Goal: Task Accomplishment & Management: Complete application form

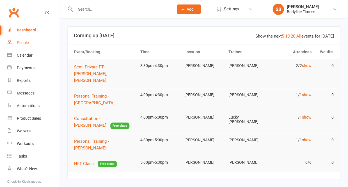
click at [28, 43] on div "People" at bounding box center [23, 42] width 12 height 4
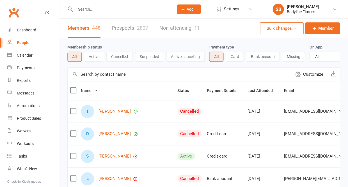
click at [129, 30] on link "Prospects 2807" at bounding box center [130, 28] width 36 height 19
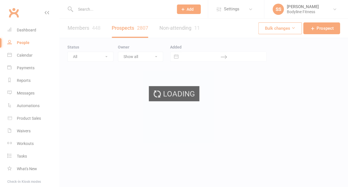
select select "50"
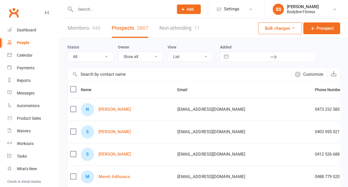
select select "New Lead"
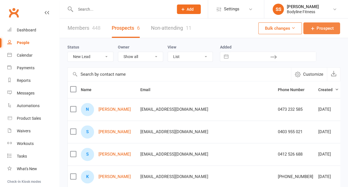
click at [322, 30] on span "Prospect" at bounding box center [324, 28] width 17 height 7
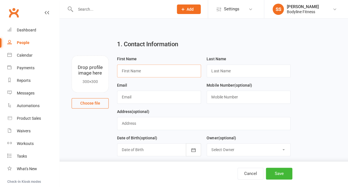
paste input "[PERSON_NAME]"
drag, startPoint x: 129, startPoint y: 71, endPoint x: 154, endPoint y: 71, distance: 25.5
click at [154, 71] on input "[PERSON_NAME]" at bounding box center [159, 71] width 84 height 13
type input "Will"
paste input "[PERSON_NAME]"
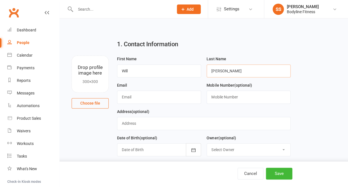
type input "[PERSON_NAME]"
paste input "[PERSON_NAME][EMAIL_ADDRESS][DOMAIN_NAME]"
type input "[PERSON_NAME][EMAIL_ADDRESS][DOMAIN_NAME]"
click at [217, 99] on input "text" at bounding box center [249, 97] width 84 height 13
paste input "0433658527"
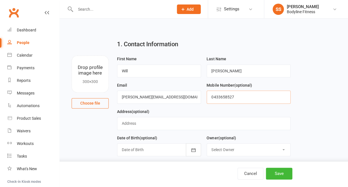
click at [220, 97] on input "0433658527" at bounding box center [249, 97] width 84 height 13
click at [227, 98] on input "0433 658527" at bounding box center [249, 97] width 84 height 13
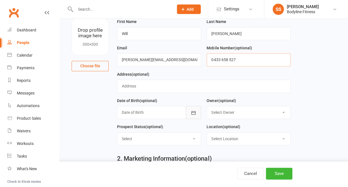
scroll to position [42, 0]
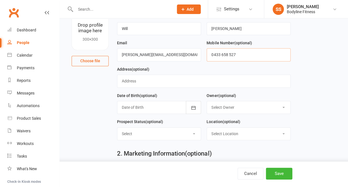
type input "0433 658 527"
select select "New Lead"
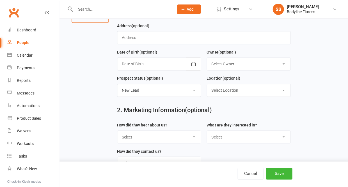
select select "BLF Website"
select select "Personal Training"
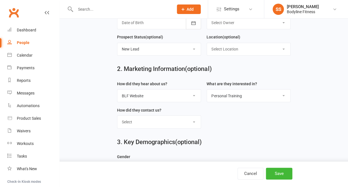
scroll to position [147, 0]
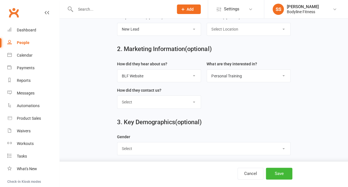
select select "[DEMOGRAPHIC_DATA]"
click at [275, 173] on button "Save" at bounding box center [279, 174] width 26 height 12
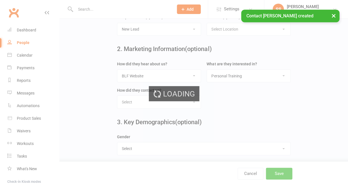
scroll to position [0, 0]
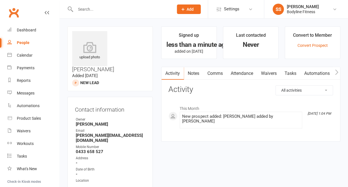
click at [196, 73] on link "Notes" at bounding box center [193, 73] width 19 height 13
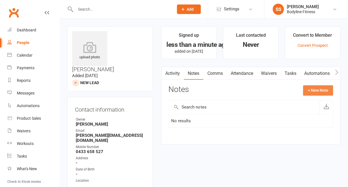
click at [311, 88] on button "+ New Note" at bounding box center [318, 90] width 30 height 10
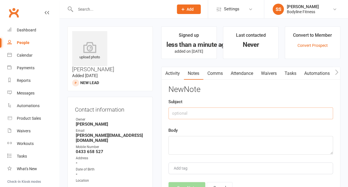
click at [227, 112] on input "text" at bounding box center [250, 114] width 165 height 12
type input "text box"
click at [183, 149] on textarea at bounding box center [250, 145] width 165 height 19
paste textarea "Hi I'm keen to do early morning personal training Tues, Wed and Thurs for the n…"
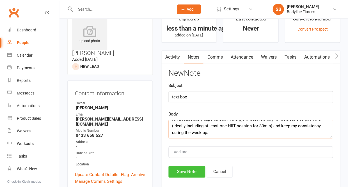
scroll to position [26, 0]
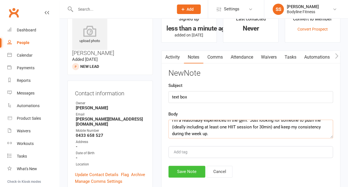
type textarea "Hi I'm keen to do early morning personal training Tues, Wed and Thurs for the n…"
click at [186, 171] on button "Save Note" at bounding box center [186, 172] width 37 height 12
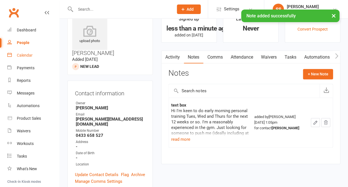
click at [24, 55] on div "Calendar" at bounding box center [25, 55] width 16 height 4
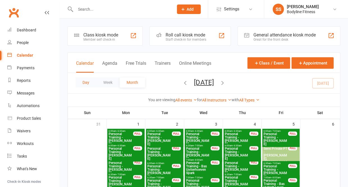
click at [86, 81] on button "Day" at bounding box center [86, 82] width 21 height 10
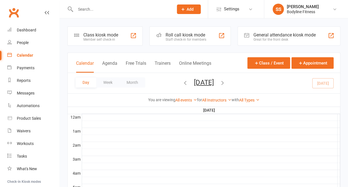
click at [216, 103] on div "All Instructors Lucky [PERSON_NAME] [PERSON_NAME] [PERSON_NAME] [PERSON_NAME] […" at bounding box center [216, 100] width 29 height 6
click at [215, 101] on link "All Instructors" at bounding box center [216, 100] width 29 height 4
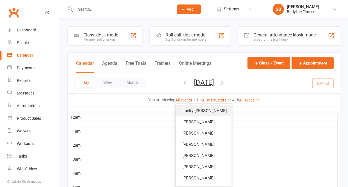
click at [208, 111] on link "Lucky [PERSON_NAME]" at bounding box center [204, 110] width 56 height 11
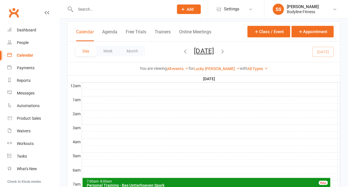
scroll to position [25, 0]
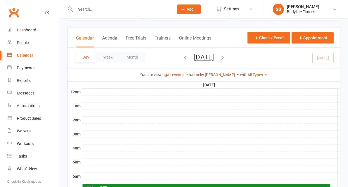
click at [215, 77] on link "Lucky [PERSON_NAME]" at bounding box center [217, 75] width 46 height 4
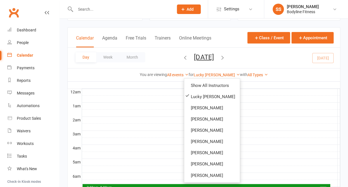
click at [209, 58] on button "[DATE]" at bounding box center [204, 57] width 20 height 8
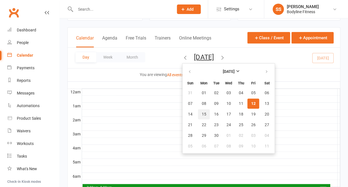
click at [202, 115] on span "15" at bounding box center [204, 114] width 4 height 4
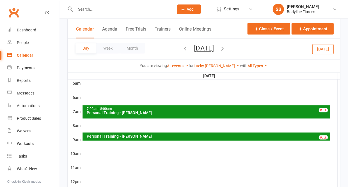
scroll to position [131, 0]
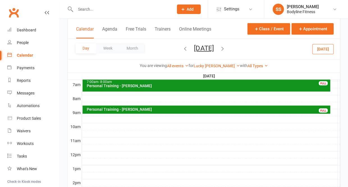
click at [129, 81] on div "7:00am - 8:00am" at bounding box center [207, 82] width 243 height 4
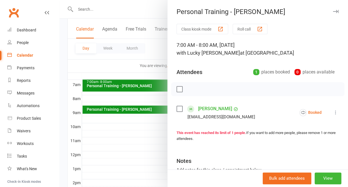
click at [336, 11] on icon "button" at bounding box center [336, 11] width 6 height 3
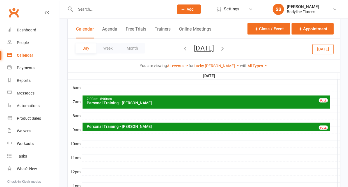
scroll to position [114, 0]
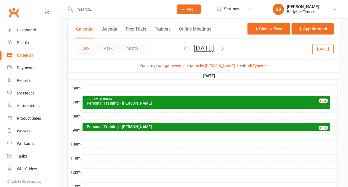
click at [132, 113] on div at bounding box center [211, 116] width 258 height 7
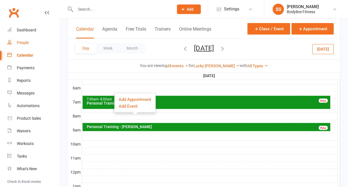
click at [27, 41] on div "People" at bounding box center [23, 42] width 12 height 4
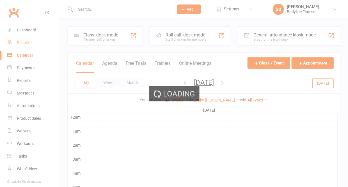
select select "50"
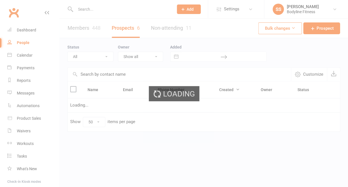
select select "New Lead"
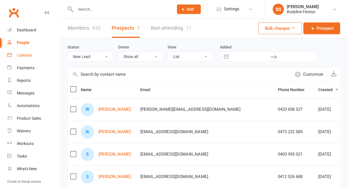
click at [30, 56] on div "Calendar" at bounding box center [25, 55] width 16 height 4
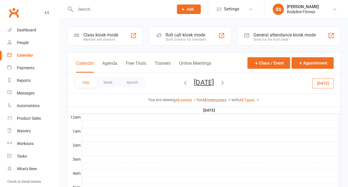
click at [210, 101] on link "All Instructors" at bounding box center [216, 100] width 29 height 4
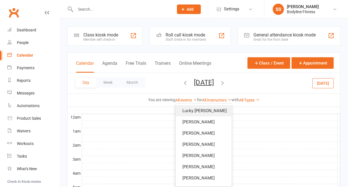
click at [203, 110] on link "Lucky [PERSON_NAME]" at bounding box center [204, 110] width 56 height 11
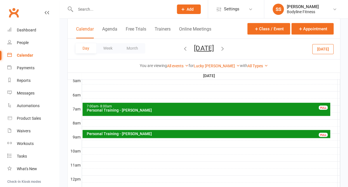
scroll to position [107, 0]
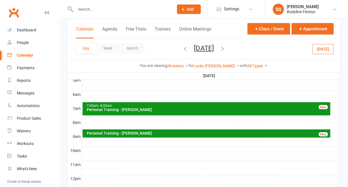
click at [148, 119] on div at bounding box center [211, 122] width 258 height 7
click at [150, 105] on button "Add Appointment" at bounding box center [151, 105] width 33 height 7
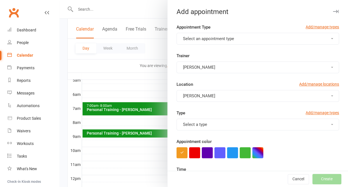
click at [237, 40] on button "Select an appointment type" at bounding box center [258, 39] width 163 height 12
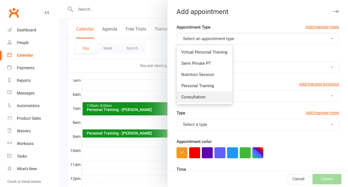
click at [205, 96] on link "Consultation" at bounding box center [205, 97] width 56 height 11
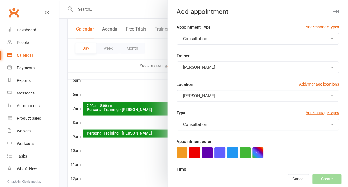
click at [204, 67] on span "[PERSON_NAME]" at bounding box center [199, 67] width 32 height 5
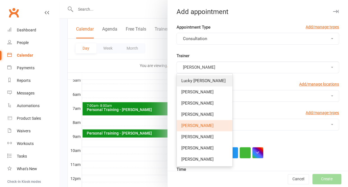
click at [200, 78] on span "Lucky [PERSON_NAME]" at bounding box center [203, 80] width 44 height 5
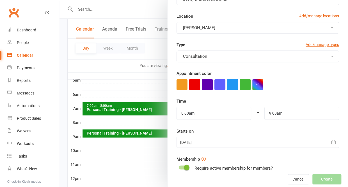
scroll to position [83, 0]
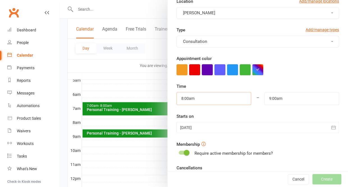
click at [196, 97] on input "8:00am" at bounding box center [214, 98] width 75 height 13
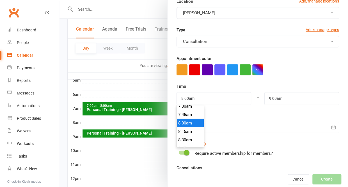
click at [188, 119] on li "8:00am" at bounding box center [190, 123] width 27 height 8
click at [204, 125] on div at bounding box center [258, 127] width 163 height 11
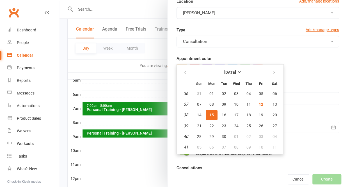
click at [213, 111] on button "15" at bounding box center [212, 115] width 12 height 10
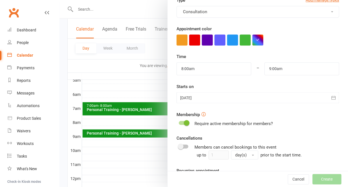
click at [184, 121] on span at bounding box center [187, 123] width 6 height 6
click at [179, 122] on input "checkbox" at bounding box center [179, 122] width 0 height 0
checkbox input "true"
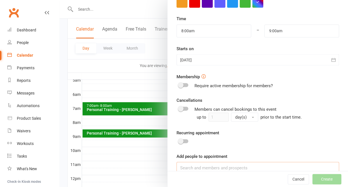
scroll to position [150, 0]
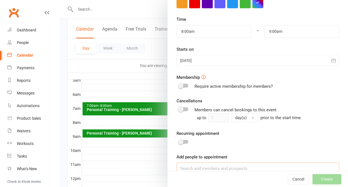
click at [192, 163] on input at bounding box center [258, 169] width 163 height 12
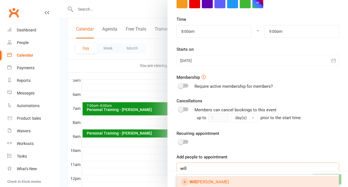
type input "will"
click at [198, 176] on link "[PERSON_NAME]" at bounding box center [258, 182] width 162 height 12
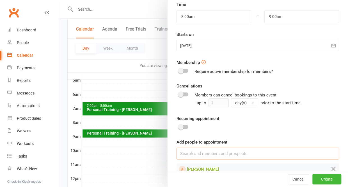
scroll to position [165, 0]
click at [324, 180] on button "Create" at bounding box center [326, 179] width 29 height 10
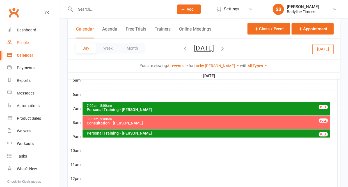
click at [19, 43] on div "People" at bounding box center [23, 42] width 12 height 4
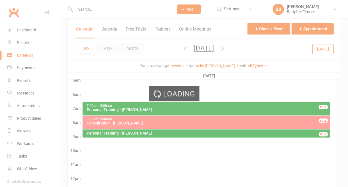
select select "50"
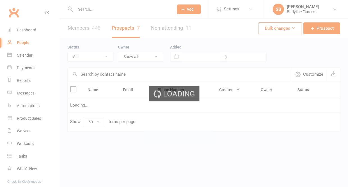
select select "New Lead"
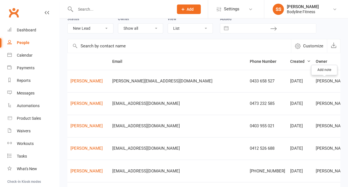
scroll to position [0, 28]
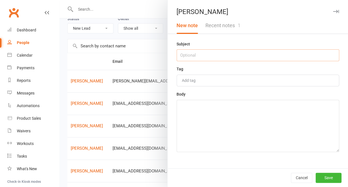
click at [223, 55] on input "text" at bounding box center [258, 55] width 163 height 12
type input "consult [DATE] 15th at 8am"
click at [186, 161] on div "Subject consult [DATE] 15th at 8am Tag Add tag Body" at bounding box center [258, 105] width 181 height 128
click at [194, 135] on textarea at bounding box center [258, 126] width 163 height 52
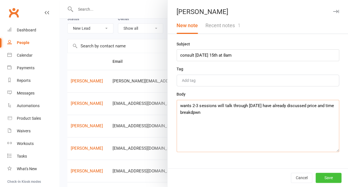
type textarea "wants 2-3 sessions will talk through [DATE] have already discussed price and ti…"
click at [332, 178] on button "Save" at bounding box center [329, 178] width 26 height 10
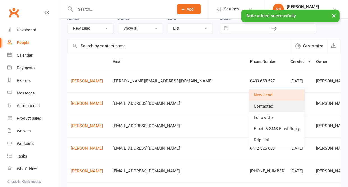
click at [271, 108] on link "Contacted" at bounding box center [277, 106] width 56 height 11
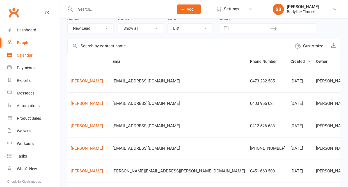
click at [27, 49] on link "Calendar" at bounding box center [33, 55] width 52 height 13
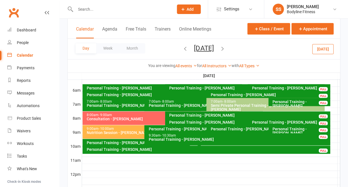
scroll to position [109, 0]
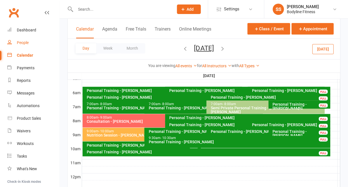
click at [23, 42] on div "People" at bounding box center [23, 42] width 12 height 4
select select "50"
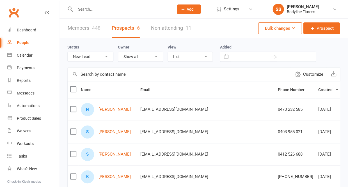
select select "Contacted"
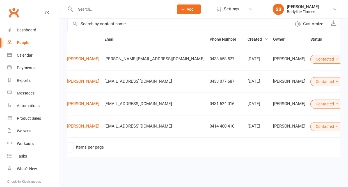
scroll to position [0, 31]
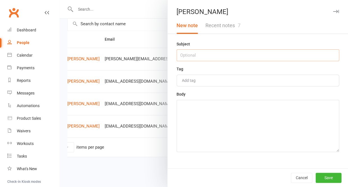
click at [225, 55] on input "text" at bounding box center [258, 55] width 163 height 12
type input "messaged to cancel"
click at [215, 123] on textarea at bounding box center [258, 126] width 163 height 52
type textarea "messaged to cancel"
click at [236, 54] on input "messaged to cancel" at bounding box center [258, 55] width 163 height 12
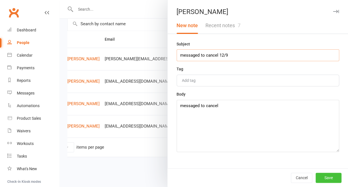
type input "messaged to cancel 12/9"
click at [324, 176] on button "Save" at bounding box center [329, 178] width 26 height 10
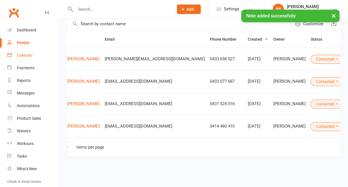
click at [29, 57] on div "Calendar" at bounding box center [25, 55] width 16 height 4
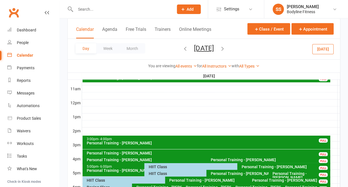
scroll to position [195, 0]
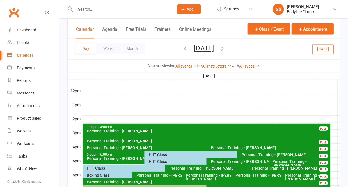
click at [157, 152] on div "HIIT Class" at bounding box center [234, 155] width 180 height 8
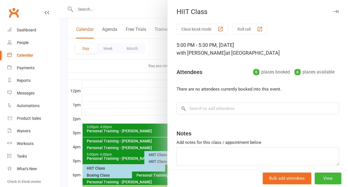
click at [335, 11] on icon "button" at bounding box center [336, 11] width 6 height 3
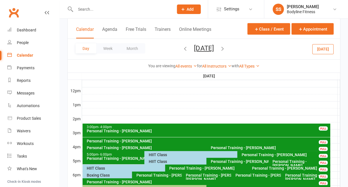
click at [22, 54] on div "Calendar" at bounding box center [25, 55] width 16 height 4
click at [26, 55] on div "Calendar" at bounding box center [25, 55] width 16 height 4
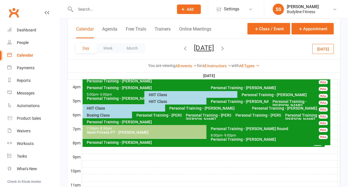
scroll to position [255, 0]
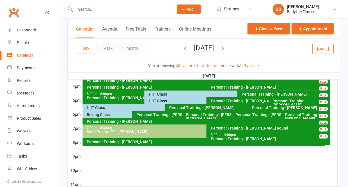
click at [155, 95] on div "HIIT Class" at bounding box center [235, 94] width 175 height 4
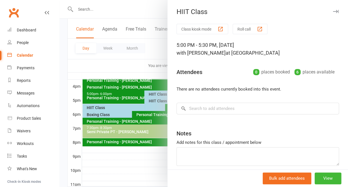
click at [337, 11] on icon "button" at bounding box center [336, 11] width 6 height 3
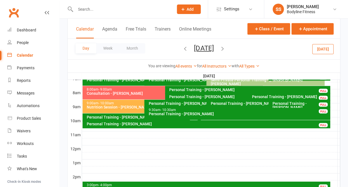
scroll to position [136, 0]
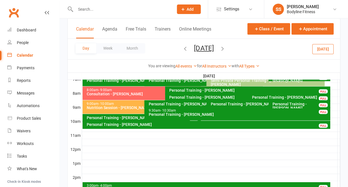
click at [23, 53] on div "Calendar" at bounding box center [25, 55] width 16 height 4
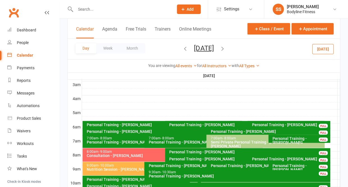
scroll to position [43, 0]
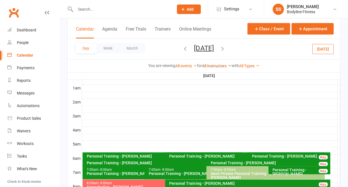
click at [212, 64] on link "All Instructors" at bounding box center [216, 66] width 29 height 4
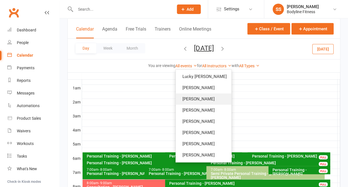
click at [197, 93] on link "[PERSON_NAME]" at bounding box center [204, 98] width 56 height 11
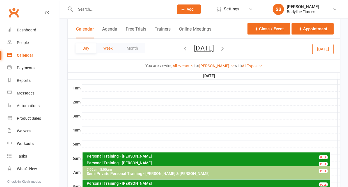
click at [112, 43] on button "Week" at bounding box center [107, 48] width 23 height 10
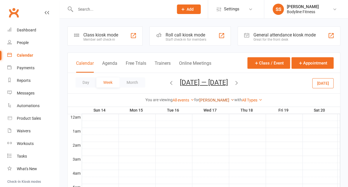
click at [213, 101] on link "[PERSON_NAME]" at bounding box center [216, 100] width 35 height 4
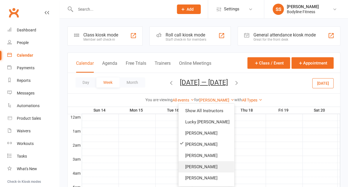
click at [190, 168] on link "[PERSON_NAME]" at bounding box center [207, 166] width 56 height 11
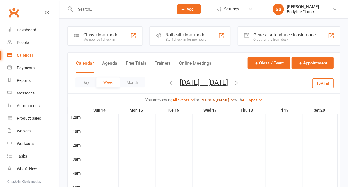
click at [211, 101] on link "[PERSON_NAME]" at bounding box center [216, 100] width 35 height 4
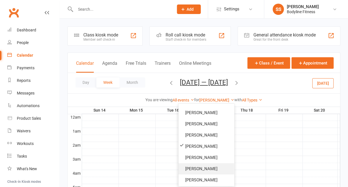
scroll to position [20, 0]
click at [189, 169] on link "[PERSON_NAME]" at bounding box center [207, 169] width 56 height 11
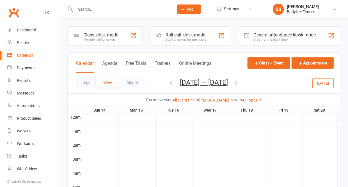
click at [27, 54] on div "Calendar" at bounding box center [25, 55] width 16 height 4
